Goal: Transaction & Acquisition: Purchase product/service

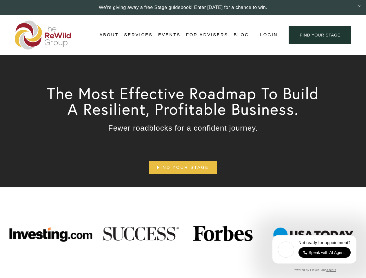
click at [268, 35] on span "Login" at bounding box center [269, 35] width 18 height 8
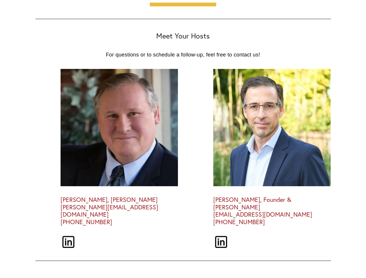
scroll to position [1601, 0]
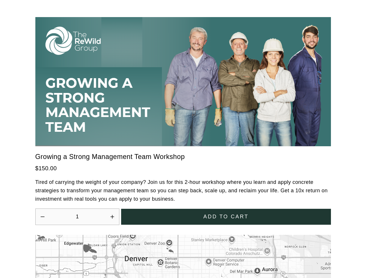
click at [112, 215] on icon "Increase quantity by 1" at bounding box center [111, 216] width 3 height 3
type input "2"
click at [225, 213] on span "Add to cart" at bounding box center [225, 217] width 45 height 8
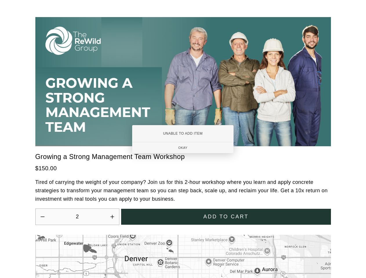
click at [183, 253] on div at bounding box center [183, 139] width 366 height 278
